Goal: Register for event/course

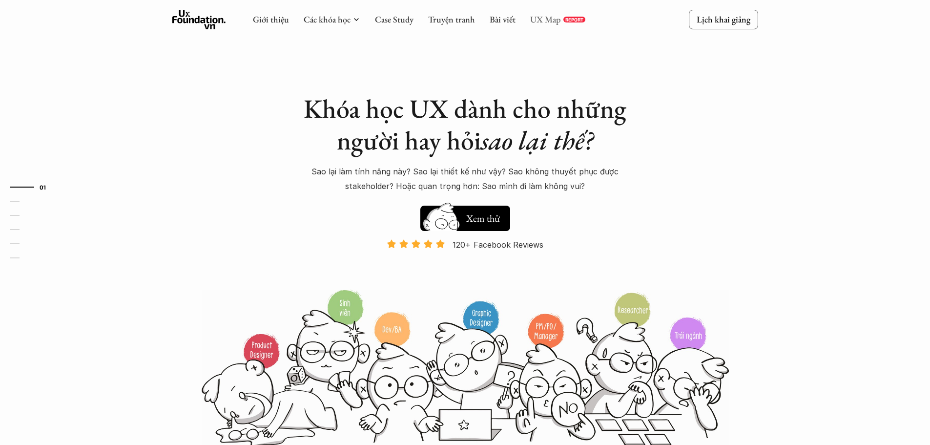
click at [540, 21] on link "UX Map" at bounding box center [545, 19] width 31 height 11
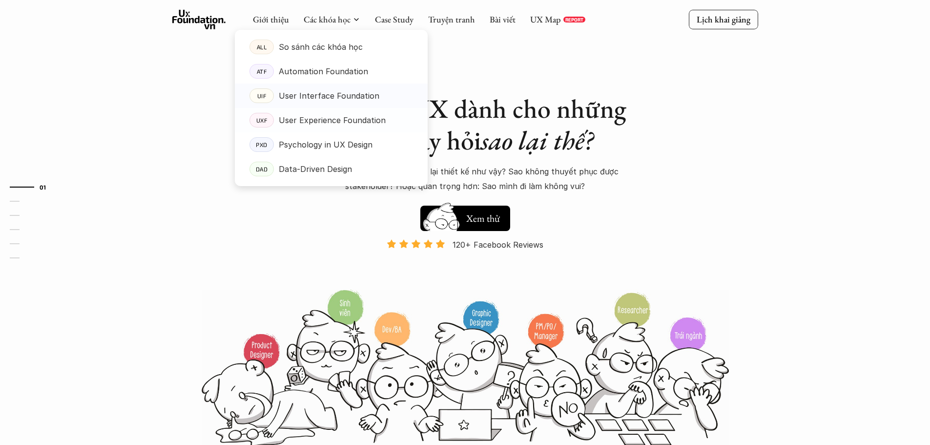
click at [359, 97] on p "User Interface Foundation" at bounding box center [329, 95] width 101 height 15
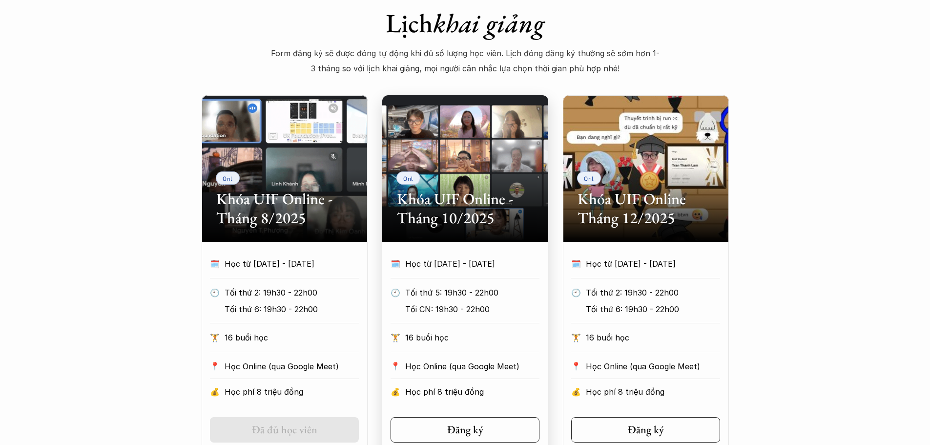
scroll to position [488, 0]
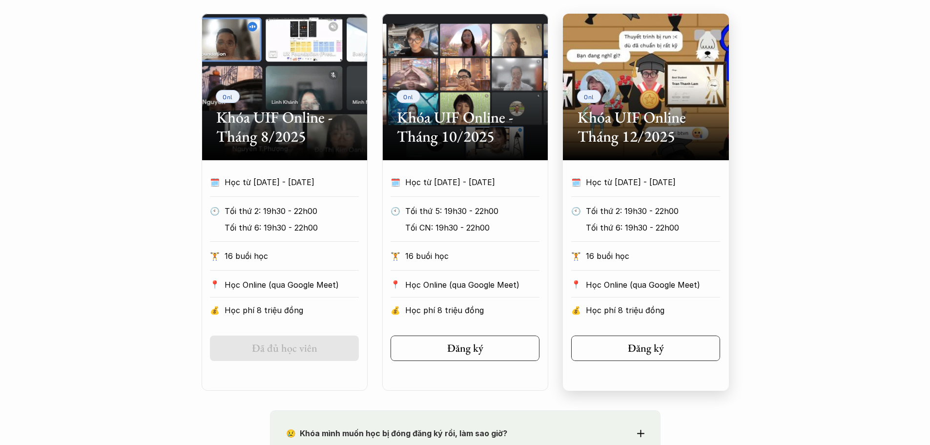
click at [686, 189] on p "Học từ [DATE] - [DATE]" at bounding box center [644, 182] width 116 height 15
click at [633, 112] on h2 "Khóa UIF Online Tháng 12/2025" at bounding box center [645, 127] width 137 height 38
click at [670, 343] on link "Đăng ký" at bounding box center [645, 347] width 149 height 25
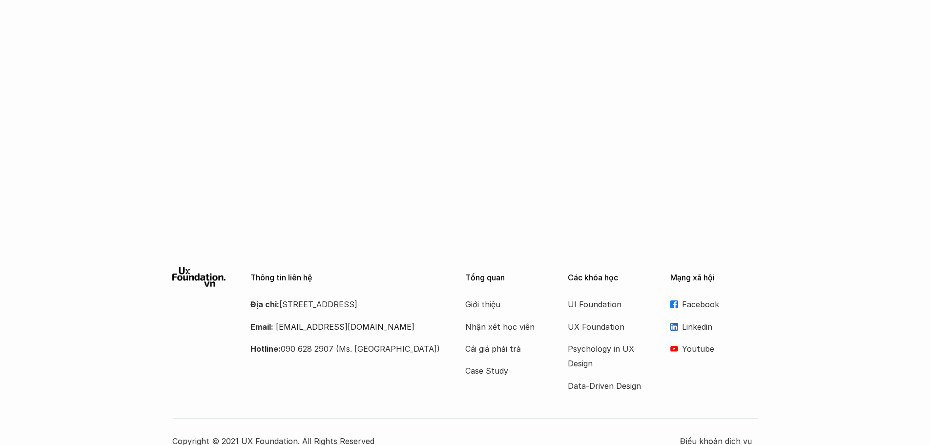
scroll to position [1583, 0]
